Goal: Communication & Community: Participate in discussion

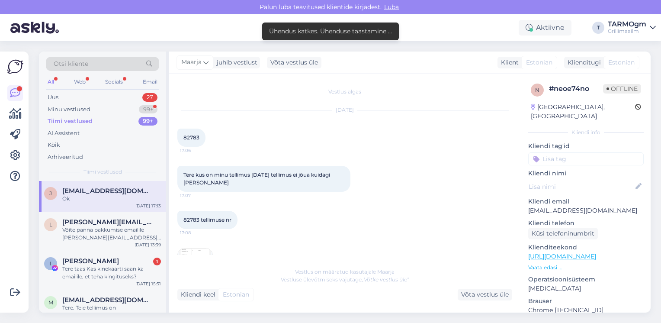
scroll to position [120, 0]
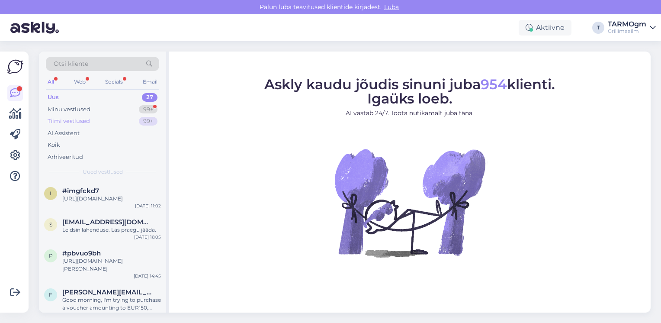
click at [71, 120] on div "Tiimi vestlused" at bounding box center [69, 121] width 42 height 9
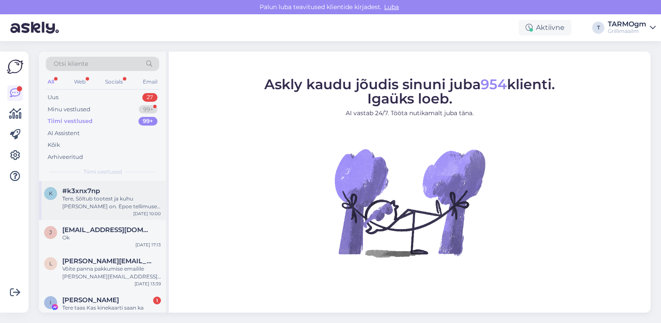
click at [112, 199] on div "Tere, Sõltub tootest ja kuhu tarnet vaja on. Epoe tellimused pakiautomaati üldi…" at bounding box center [111, 203] width 99 height 16
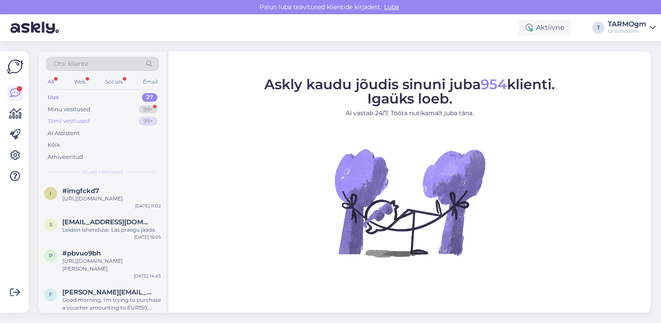
click at [79, 118] on div "Tiimi vestlused" at bounding box center [69, 121] width 42 height 9
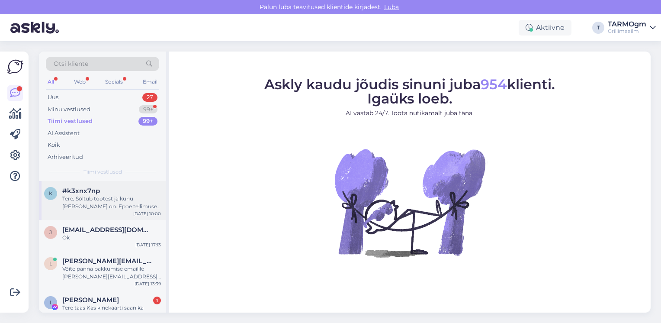
click at [112, 197] on div "Tere, Sõltub tootest ja kuhu tarnet vaja on. Epoe tellimused pakiautomaati üldi…" at bounding box center [111, 203] width 99 height 16
